Goal: Task Accomplishment & Management: Complete application form

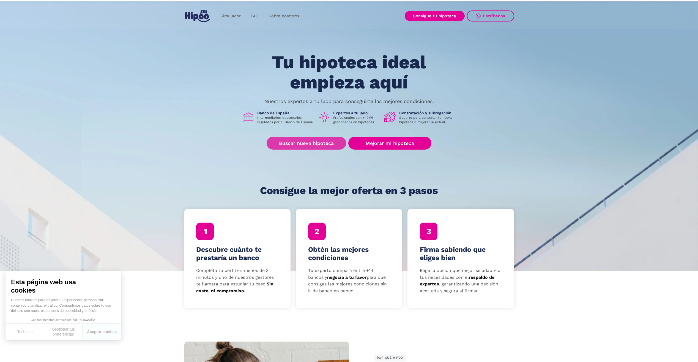
click at [321, 143] on link "Buscar nueva hipoteca" at bounding box center [307, 142] width 80 height 13
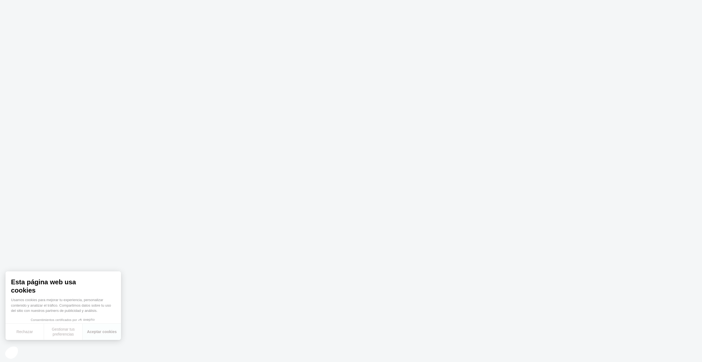
click at [272, 154] on body at bounding box center [351, 181] width 702 height 362
